Goal: Task Accomplishment & Management: Manage account settings

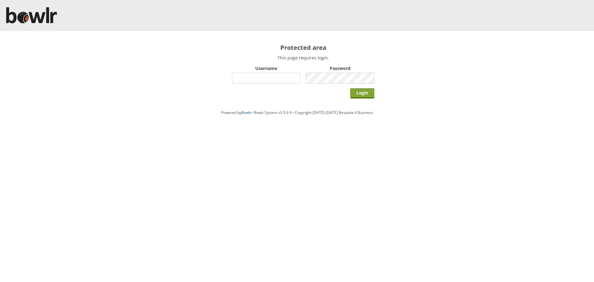
type input "hornseaindoorbowlsclub"
click at [366, 92] on input "Login" at bounding box center [362, 93] width 24 height 10
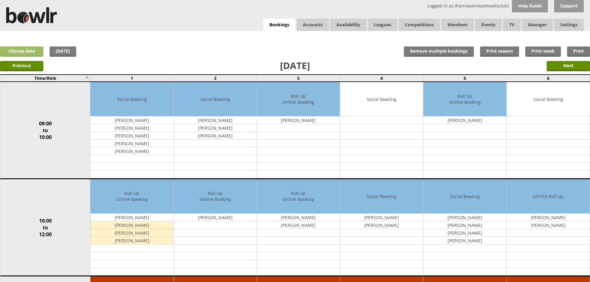
click at [32, 49] on link "Choose date" at bounding box center [21, 51] width 43 height 10
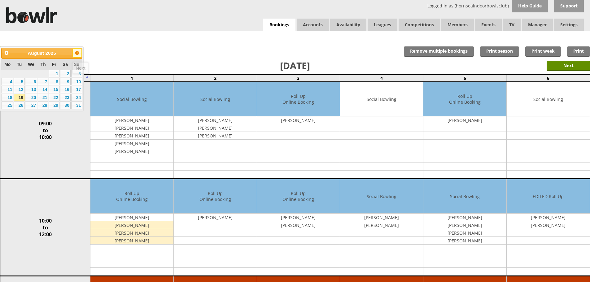
click at [79, 52] on span "Next" at bounding box center [77, 52] width 5 height 5
click at [28, 74] on link "1" at bounding box center [31, 73] width 12 height 7
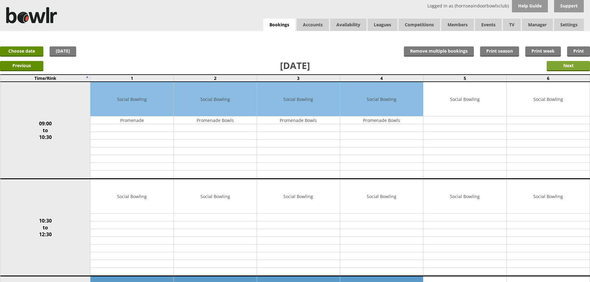
click at [572, 64] on input "Next" at bounding box center [567, 66] width 43 height 10
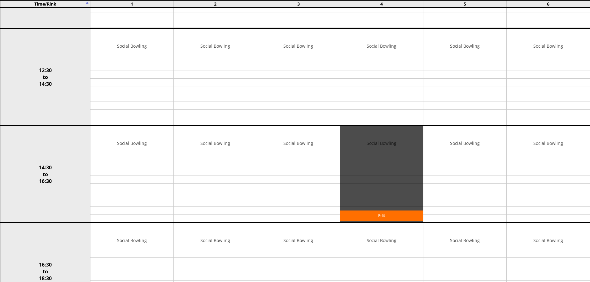
scroll to position [31, 0]
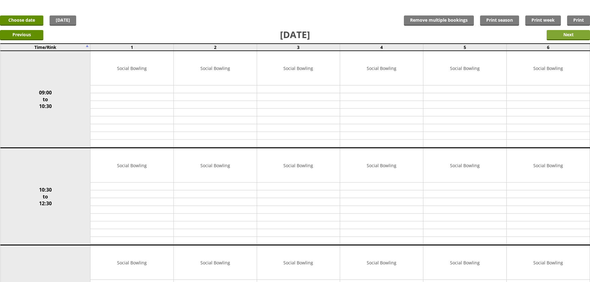
click at [567, 35] on input "Next" at bounding box center [567, 35] width 43 height 10
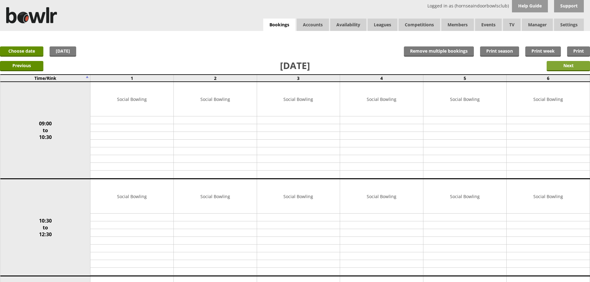
click at [562, 66] on input "Next" at bounding box center [567, 66] width 43 height 10
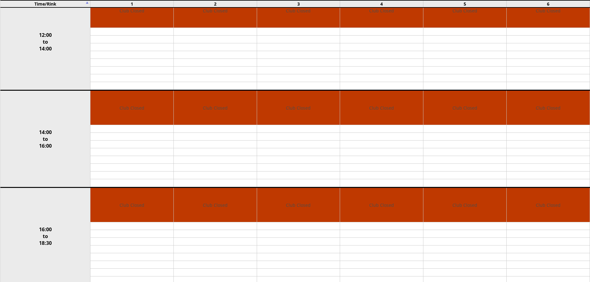
scroll to position [31, 0]
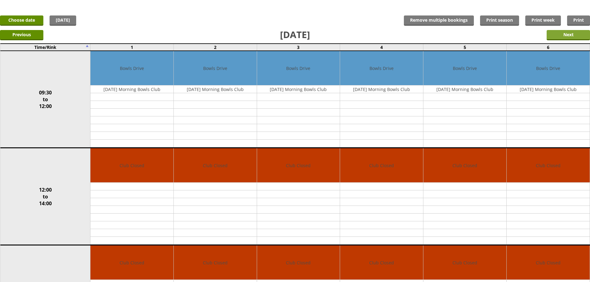
click at [567, 34] on input "Next" at bounding box center [567, 35] width 43 height 10
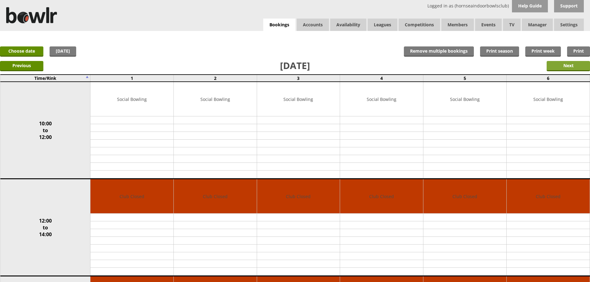
click at [571, 69] on input "Next" at bounding box center [567, 66] width 43 height 10
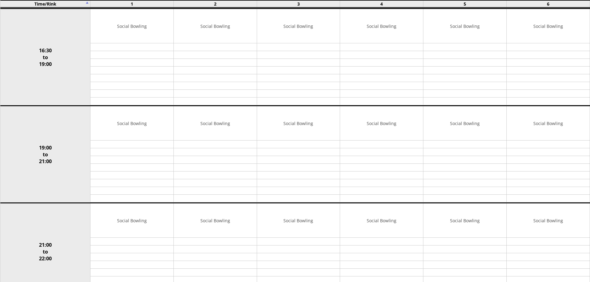
scroll to position [464, 0]
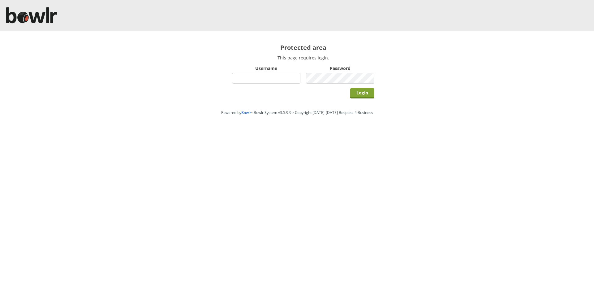
type input "hornseaindoorbowlsclub"
click at [358, 93] on input "Login" at bounding box center [362, 93] width 24 height 10
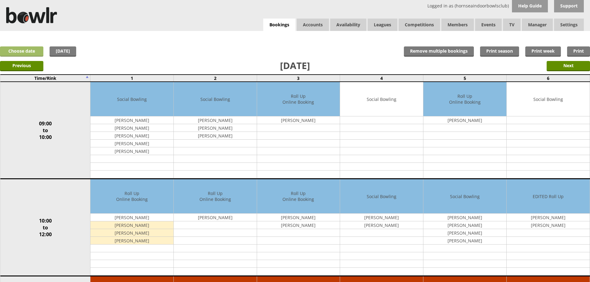
click at [36, 55] on link "Choose date" at bounding box center [21, 51] width 43 height 10
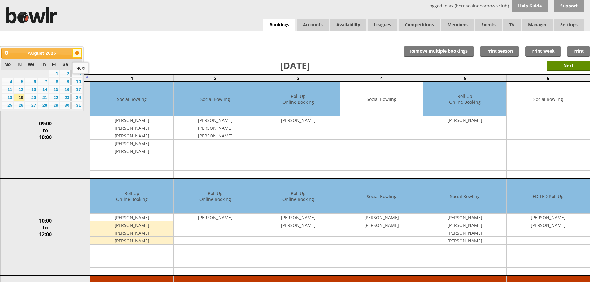
click at [76, 53] on span "Next" at bounding box center [77, 52] width 5 height 5
click at [22, 90] on link "14" at bounding box center [19, 89] width 11 height 7
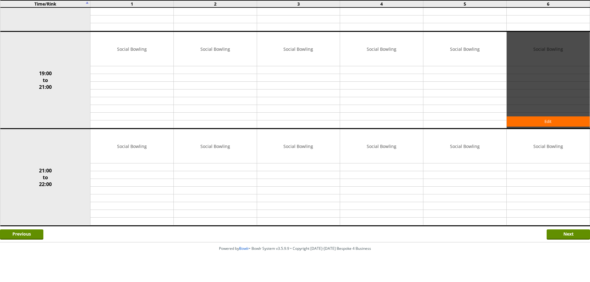
scroll to position [540, 0]
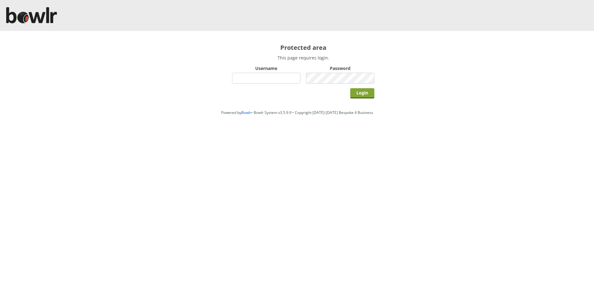
type input "hornseaindoorbowlsclub"
click at [355, 93] on input "Login" at bounding box center [362, 93] width 24 height 10
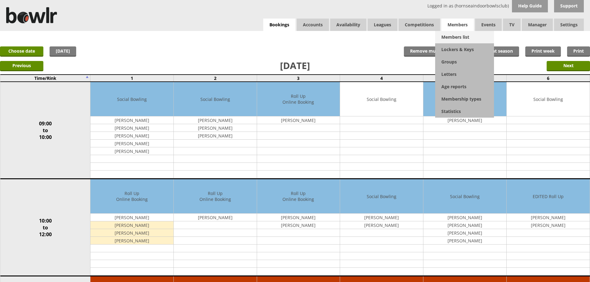
click at [455, 34] on link "Members list" at bounding box center [464, 37] width 59 height 12
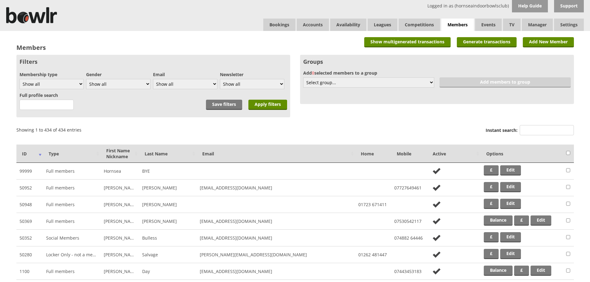
click at [537, 124] on div "Instant search:" at bounding box center [529, 131] width 88 height 15
drag, startPoint x: 536, startPoint y: 127, endPoint x: 531, endPoint y: 124, distance: 6.5
click at [534, 126] on input "Instant search:" at bounding box center [547, 130] width 54 height 10
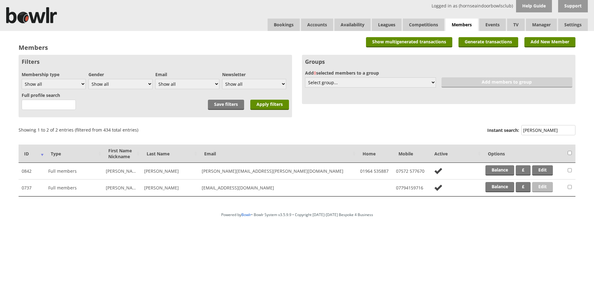
type input "dixon"
click at [542, 187] on link "Edit" at bounding box center [543, 187] width 21 height 10
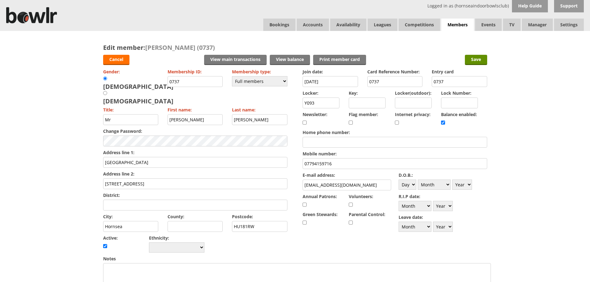
click at [320, 99] on input "Y093" at bounding box center [321, 103] width 37 height 11
type input "Y005"
click at [478, 59] on input "Save" at bounding box center [476, 60] width 22 height 10
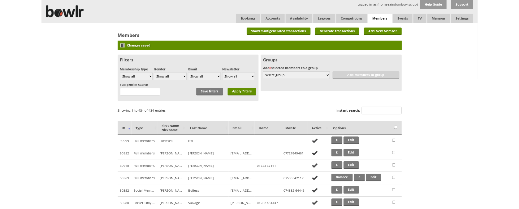
scroll to position [158, 0]
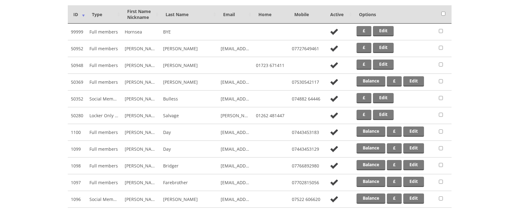
scroll to position [0, 0]
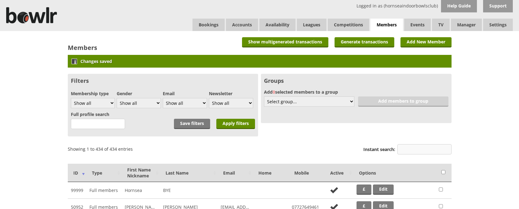
click at [408, 146] on input "Instant search:" at bounding box center [425, 149] width 54 height 10
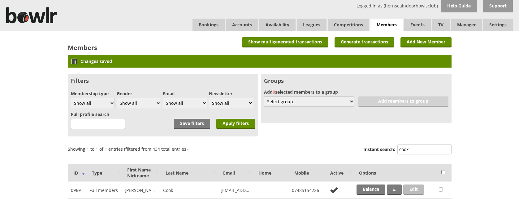
type input "cook"
click at [407, 186] on link "Edit" at bounding box center [413, 189] width 21 height 10
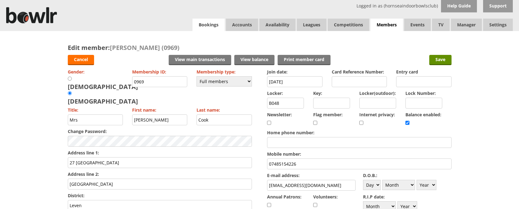
click at [207, 25] on link "Bookings" at bounding box center [209, 25] width 32 height 12
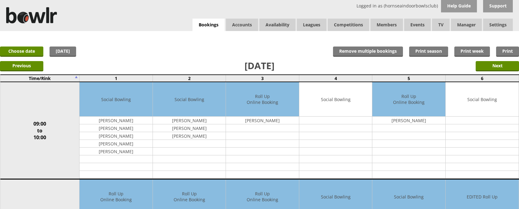
click at [487, 73] on form "Next" at bounding box center [497, 67] width 43 height 13
click at [487, 70] on input "Next" at bounding box center [497, 66] width 43 height 10
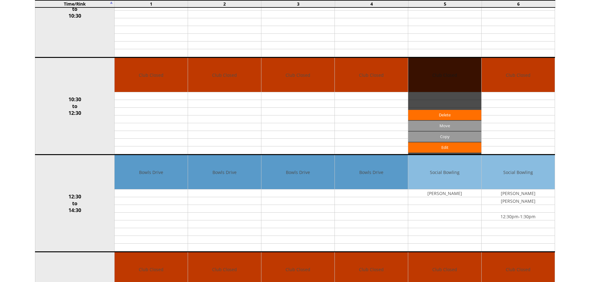
scroll to position [124, 0]
